Goal: Task Accomplishment & Management: Manage account settings

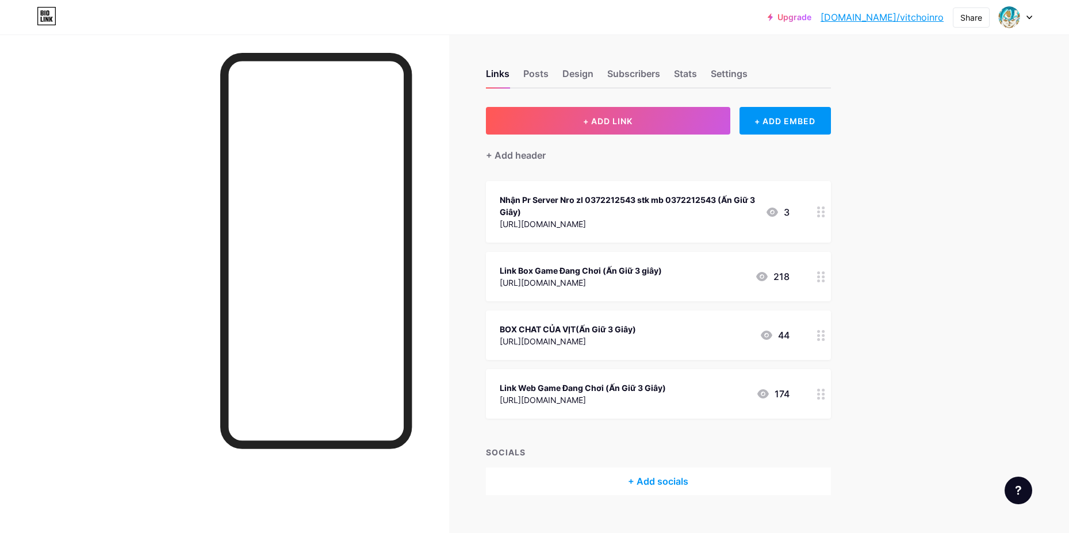
click at [1011, 230] on div "Upgrade [DOMAIN_NAME]/vitcho... [DOMAIN_NAME]/vitchoinro Share Switch accounts …" at bounding box center [534, 276] width 1069 height 553
click at [825, 391] on circle at bounding box center [823, 390] width 3 height 3
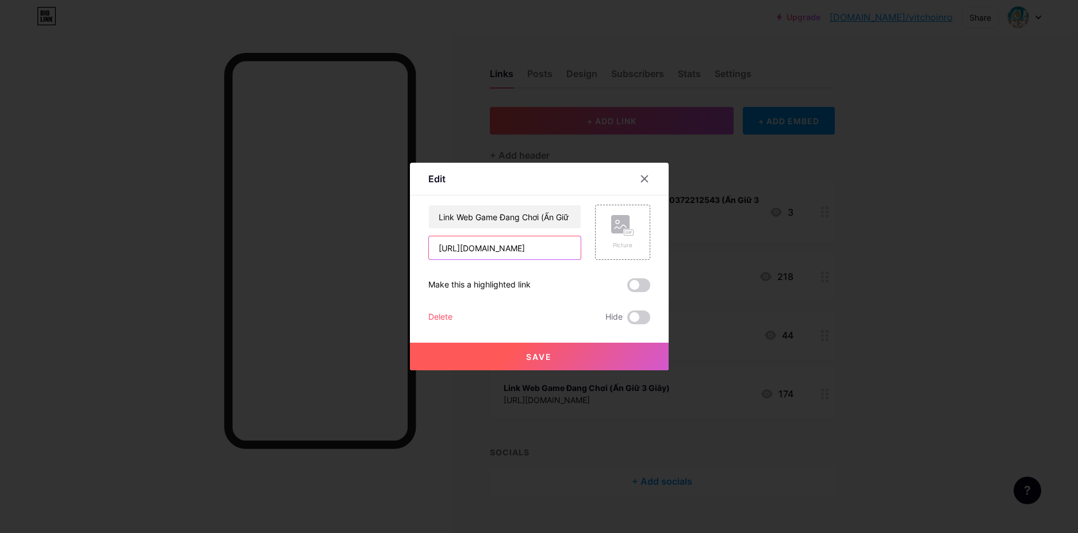
click at [508, 255] on input "[URL][DOMAIN_NAME]" at bounding box center [505, 247] width 152 height 23
paste input "[URL][DOMAIN_NAME]"
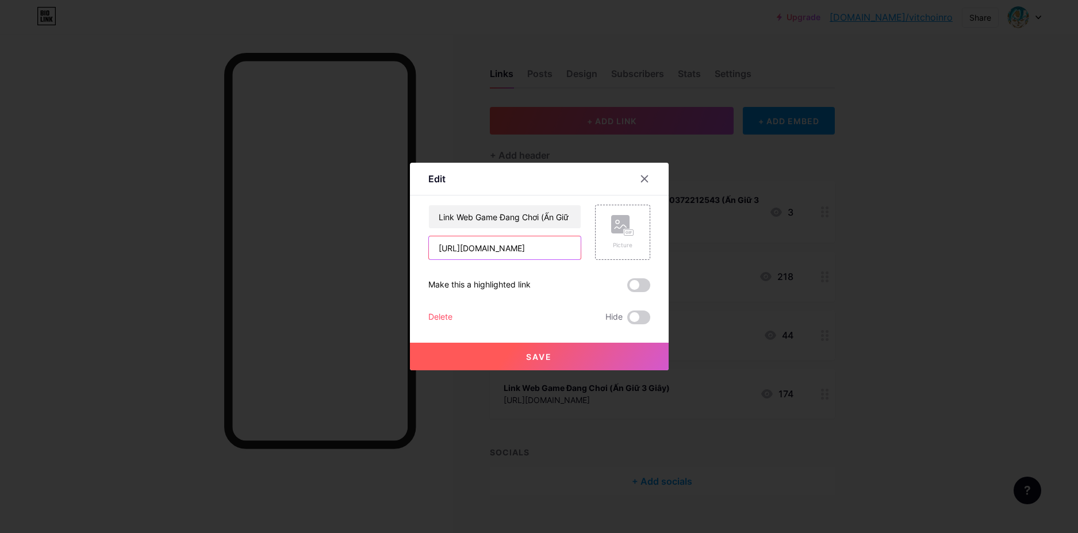
type input "[URL][DOMAIN_NAME]"
click at [535, 354] on span "Save" at bounding box center [539, 357] width 26 height 10
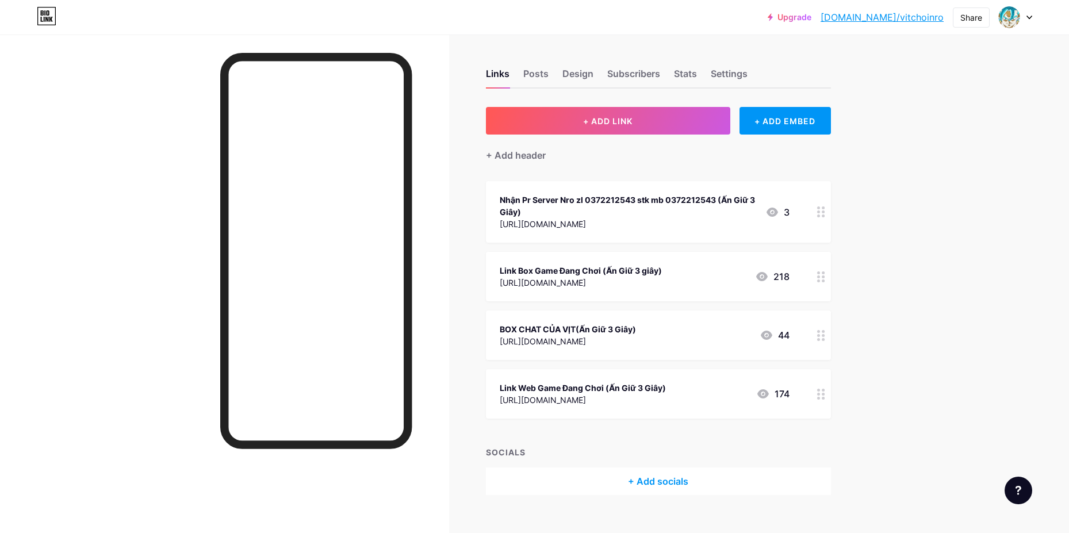
click at [820, 389] on circle at bounding box center [818, 390] width 3 height 3
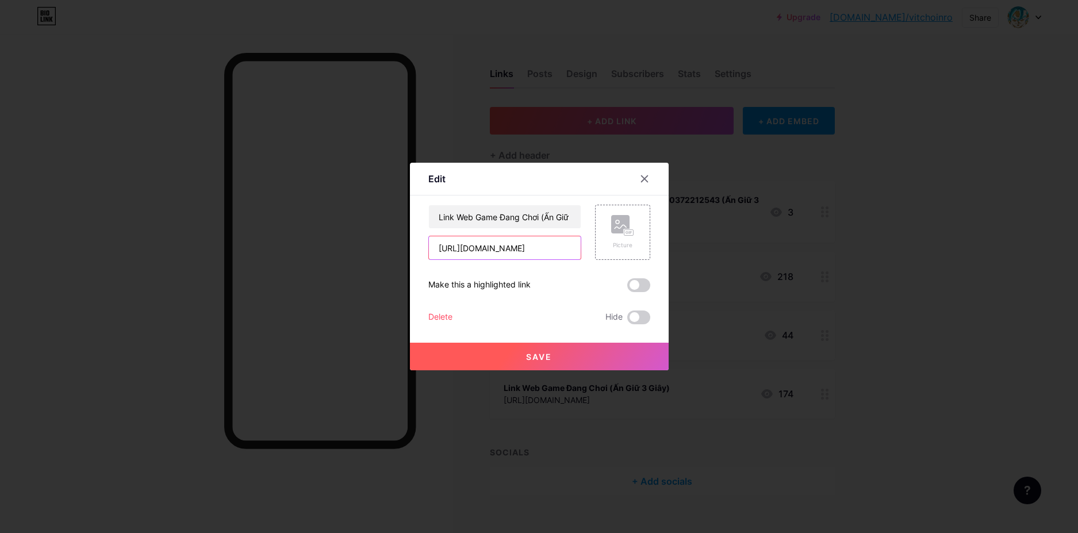
click at [571, 253] on input "[URL][DOMAIN_NAME]" at bounding box center [505, 247] width 152 height 23
paste input "[URL][DOMAIN_NAME]"
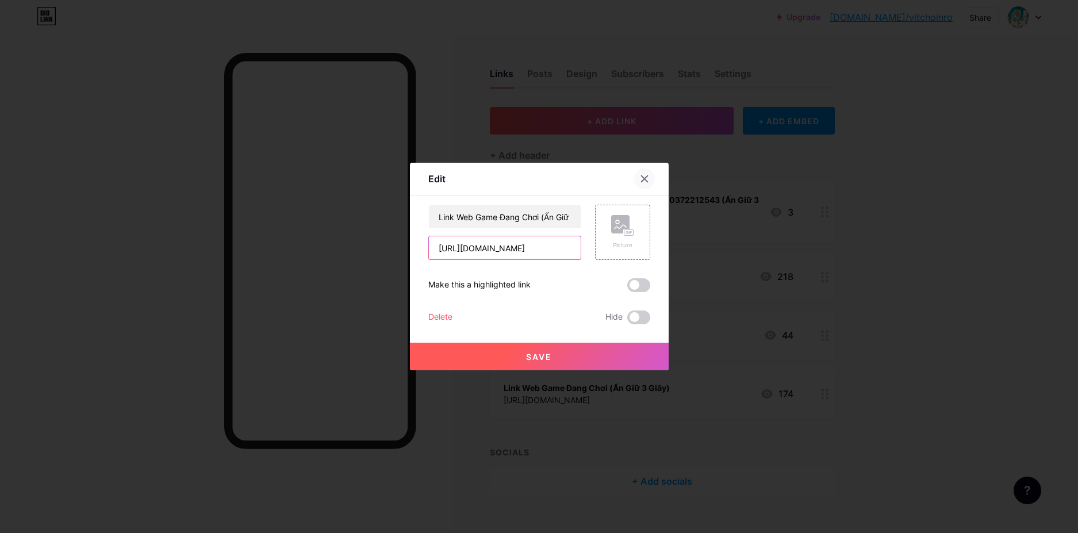
type input "[URL][DOMAIN_NAME]"
click at [642, 172] on div at bounding box center [644, 179] width 21 height 21
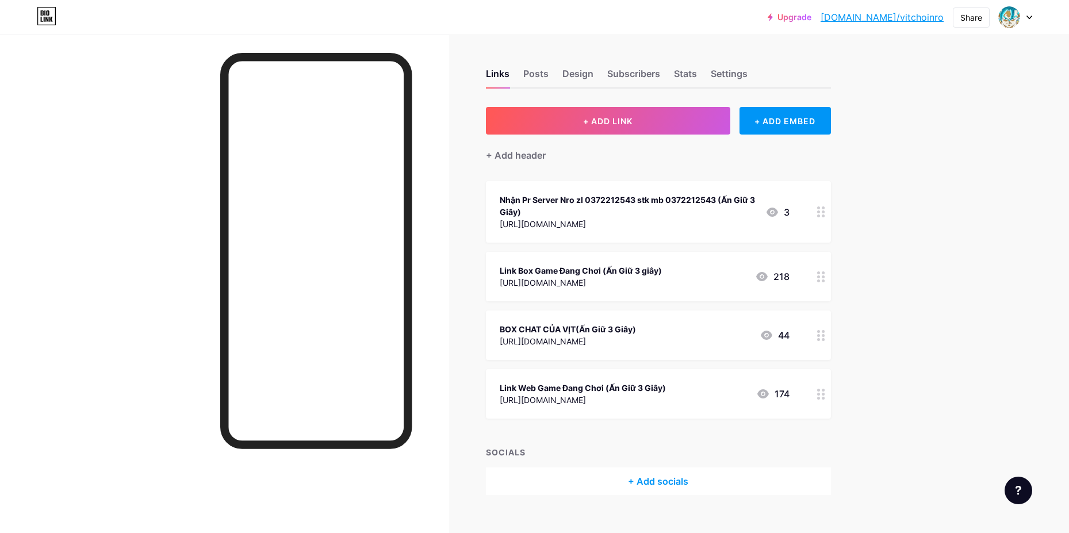
click at [824, 277] on icon at bounding box center [821, 276] width 8 height 11
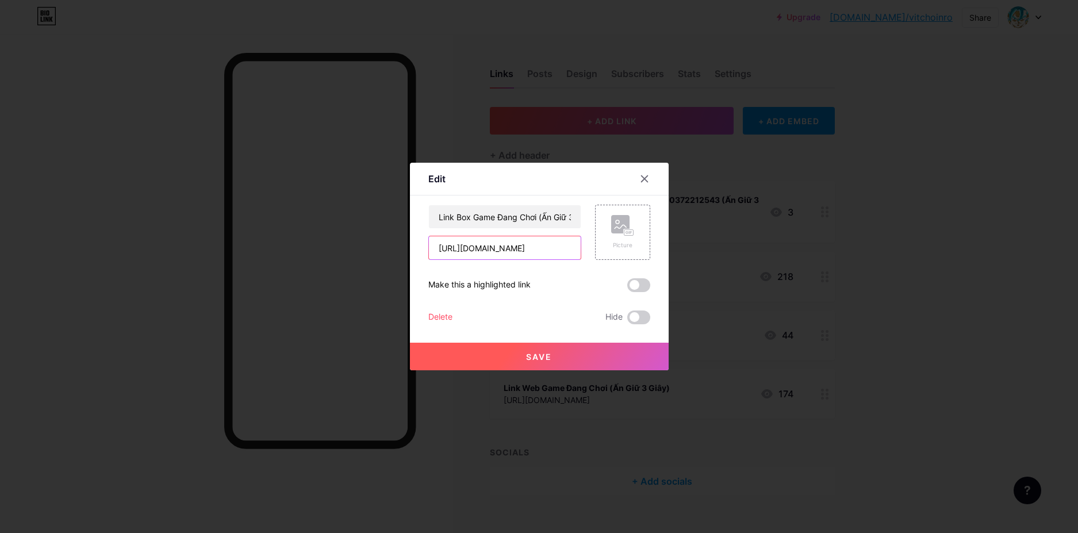
click at [537, 249] on input "[URL][DOMAIN_NAME]" at bounding box center [505, 247] width 152 height 23
paste input "[URL][DOMAIN_NAME]"
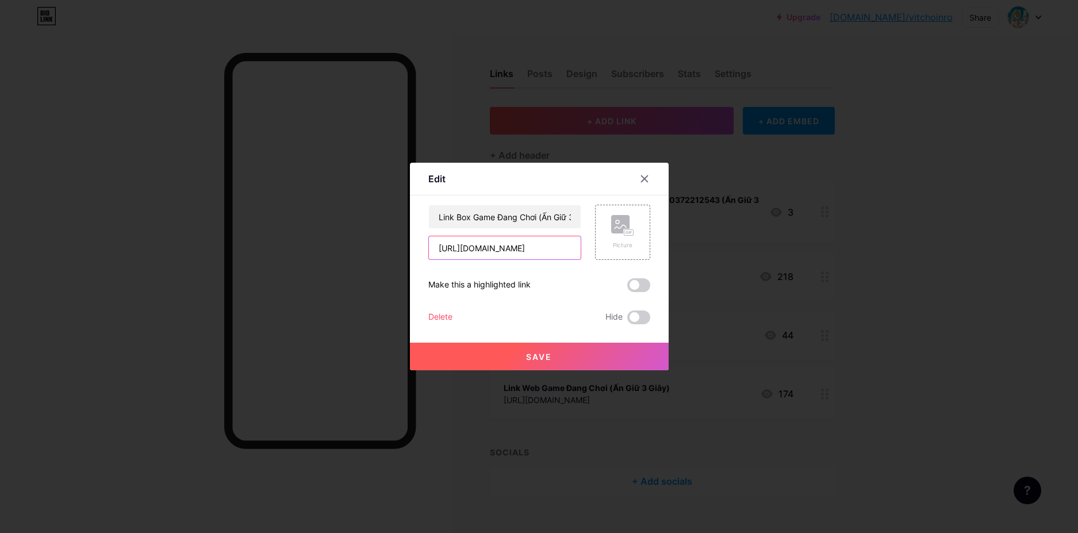
type input "[URL][DOMAIN_NAME]"
click at [583, 359] on button "Save" at bounding box center [539, 357] width 259 height 28
